Goal: Task Accomplishment & Management: Complete application form

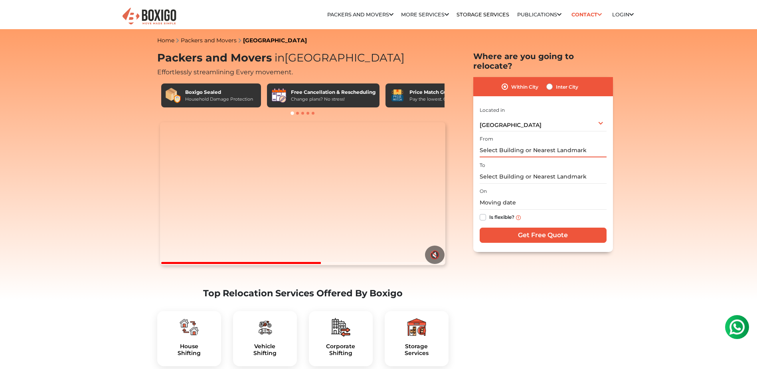
click at [589, 143] on input "text" at bounding box center [543, 150] width 127 height 14
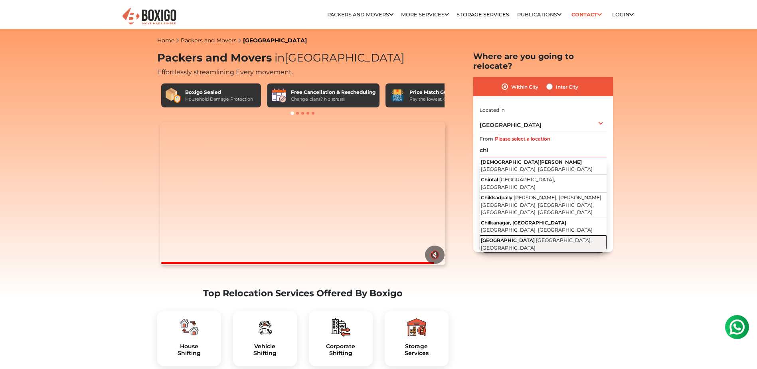
click at [510, 237] on span "[GEOGRAPHIC_DATA]" at bounding box center [508, 240] width 54 height 6
type input "[GEOGRAPHIC_DATA], [GEOGRAPHIC_DATA], [GEOGRAPHIC_DATA]"
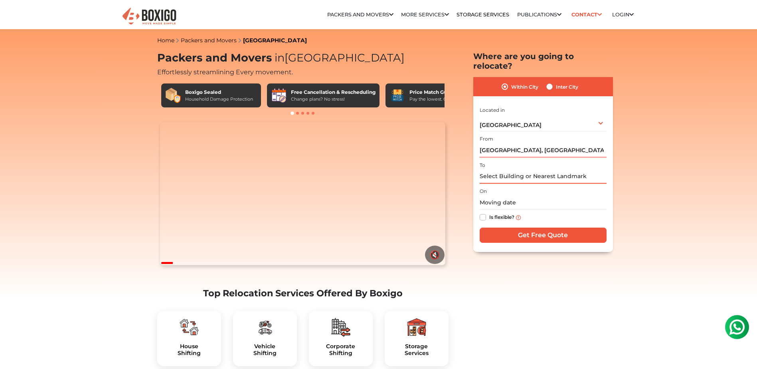
click at [592, 170] on input "text" at bounding box center [543, 177] width 127 height 14
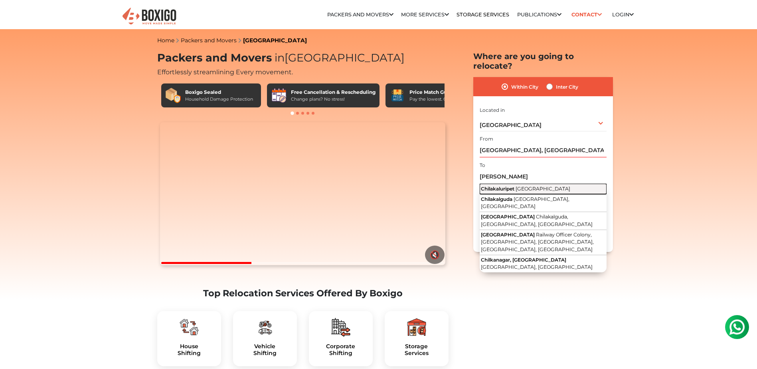
click at [553, 186] on span "[GEOGRAPHIC_DATA]" at bounding box center [543, 189] width 55 height 6
type input "Chilakaluripet, [GEOGRAPHIC_DATA]"
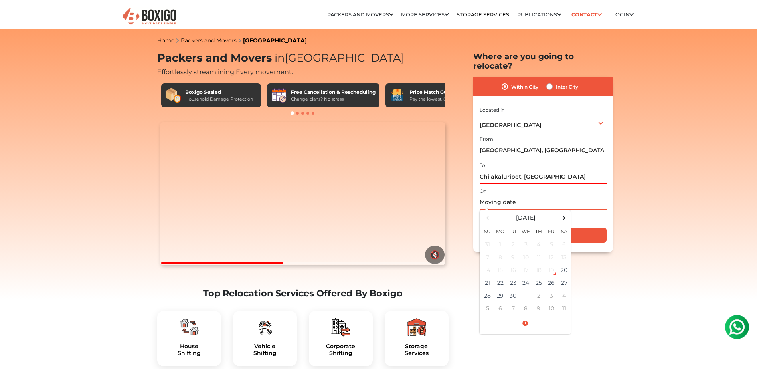
click at [527, 196] on input "text" at bounding box center [543, 203] width 127 height 14
click at [512, 276] on td "23" at bounding box center [513, 282] width 13 height 13
type input "[DATE] 12:00 AM"
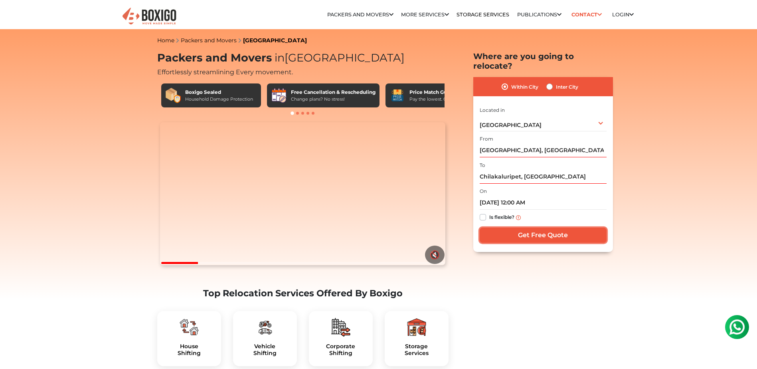
click at [527, 228] on input "Get Free Quote" at bounding box center [543, 235] width 127 height 15
